Goal: Transaction & Acquisition: Purchase product/service

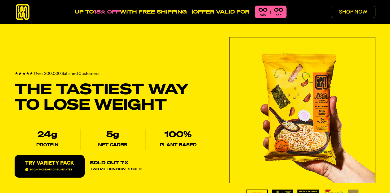
click at [49, 170] on p "30 DAY MONEY-BACK GUARANTEE" at bounding box center [51, 169] width 42 height 5
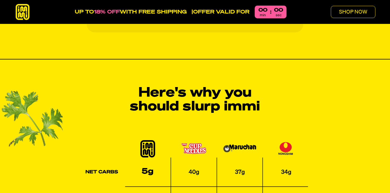
scroll to position [827, 0]
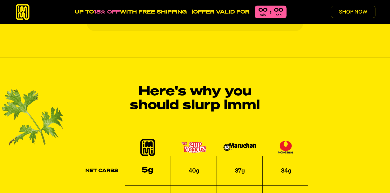
click at [233, 108] on h2 "Here's why you should slurp immi" at bounding box center [194, 99] width 159 height 28
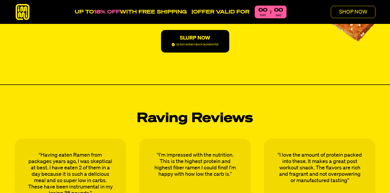
scroll to position [1152, 0]
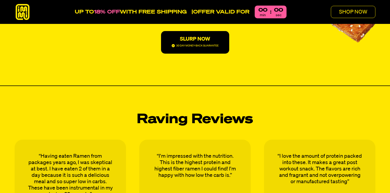
click at [185, 39] on p "SLURP NOW" at bounding box center [195, 38] width 47 height 5
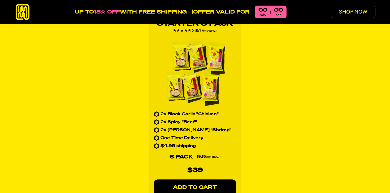
scroll to position [485, 0]
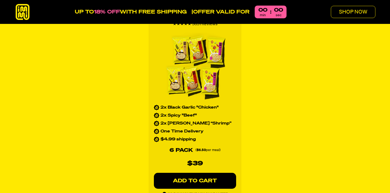
click at [350, 12] on p "SHOP NOW" at bounding box center [353, 11] width 28 height 5
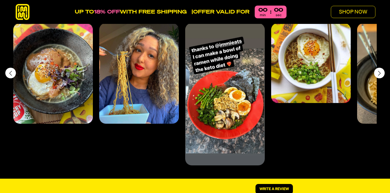
scroll to position [2387, 0]
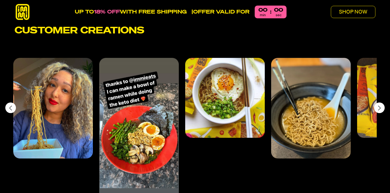
click at [356, 10] on p "SHOP NOW" at bounding box center [353, 11] width 28 height 5
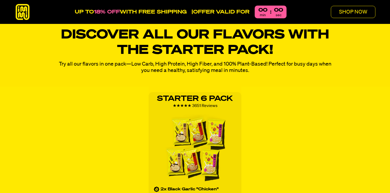
scroll to position [403, 0]
click at [194, 147] on img at bounding box center [195, 149] width 68 height 70
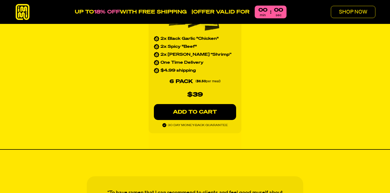
scroll to position [555, 0]
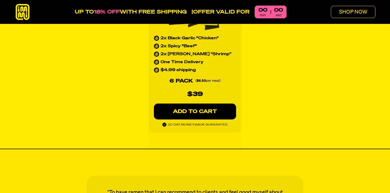
click at [183, 112] on p "ADD TO CART" at bounding box center [195, 111] width 61 height 5
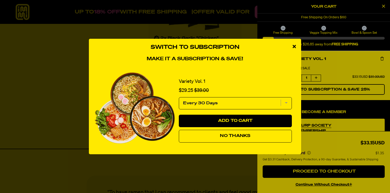
click at [234, 138] on span "No Thanks" at bounding box center [235, 136] width 31 height 4
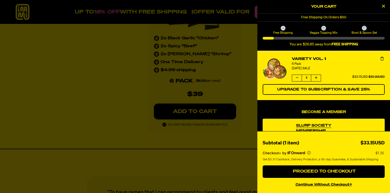
click at [309, 153] on icon "More info" at bounding box center [308, 152] width 3 height 3
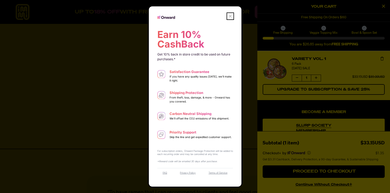
scroll to position [0, 0]
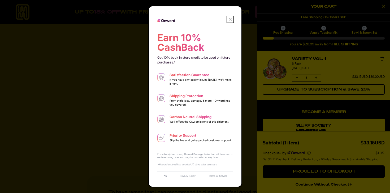
click at [230, 20] on icon "Onward Logo" at bounding box center [230, 19] width 3 height 3
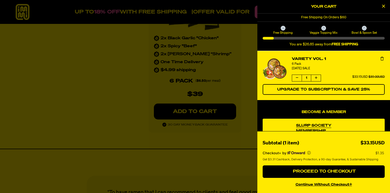
click at [295, 152] on icon "Powered by Onward" at bounding box center [295, 153] width 2 height 2
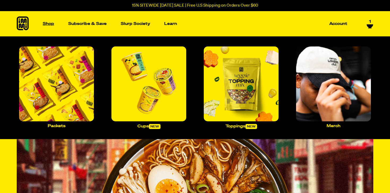
click at [46, 25] on p "Shop" at bounding box center [48, 24] width 11 height 4
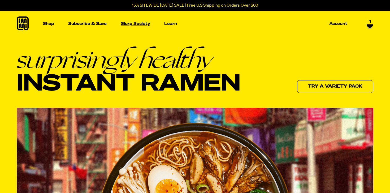
click at [132, 25] on p "Slurp Society" at bounding box center [135, 24] width 29 height 4
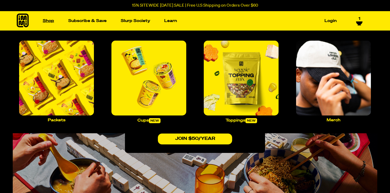
click at [48, 18] on link "Shop" at bounding box center [49, 21] width 16 height 8
click at [58, 89] on img "Main navigation" at bounding box center [56, 78] width 75 height 75
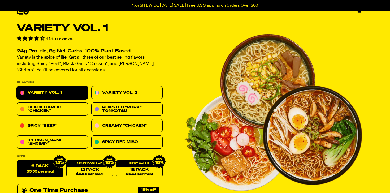
scroll to position [14, 0]
